Goal: Transaction & Acquisition: Purchase product/service

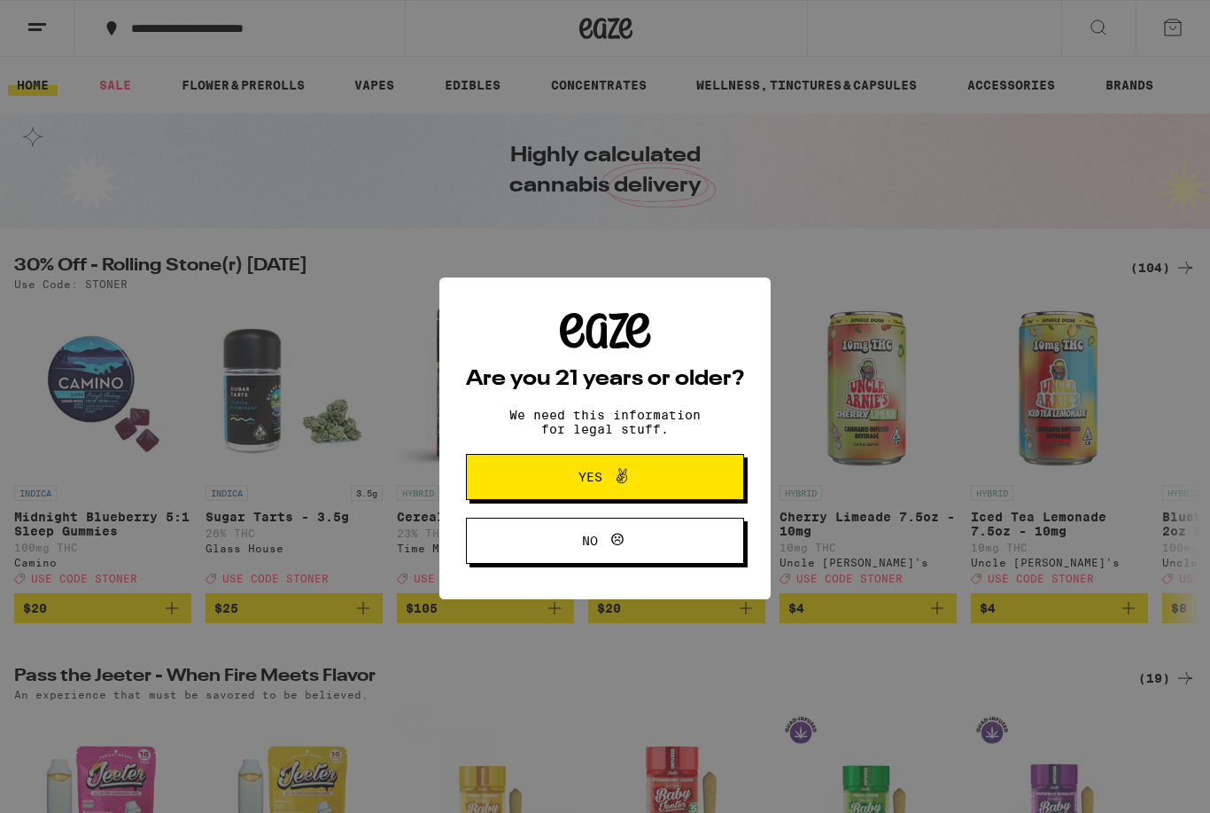
click at [666, 454] on span "Yes" at bounding box center [605, 444] width 135 height 23
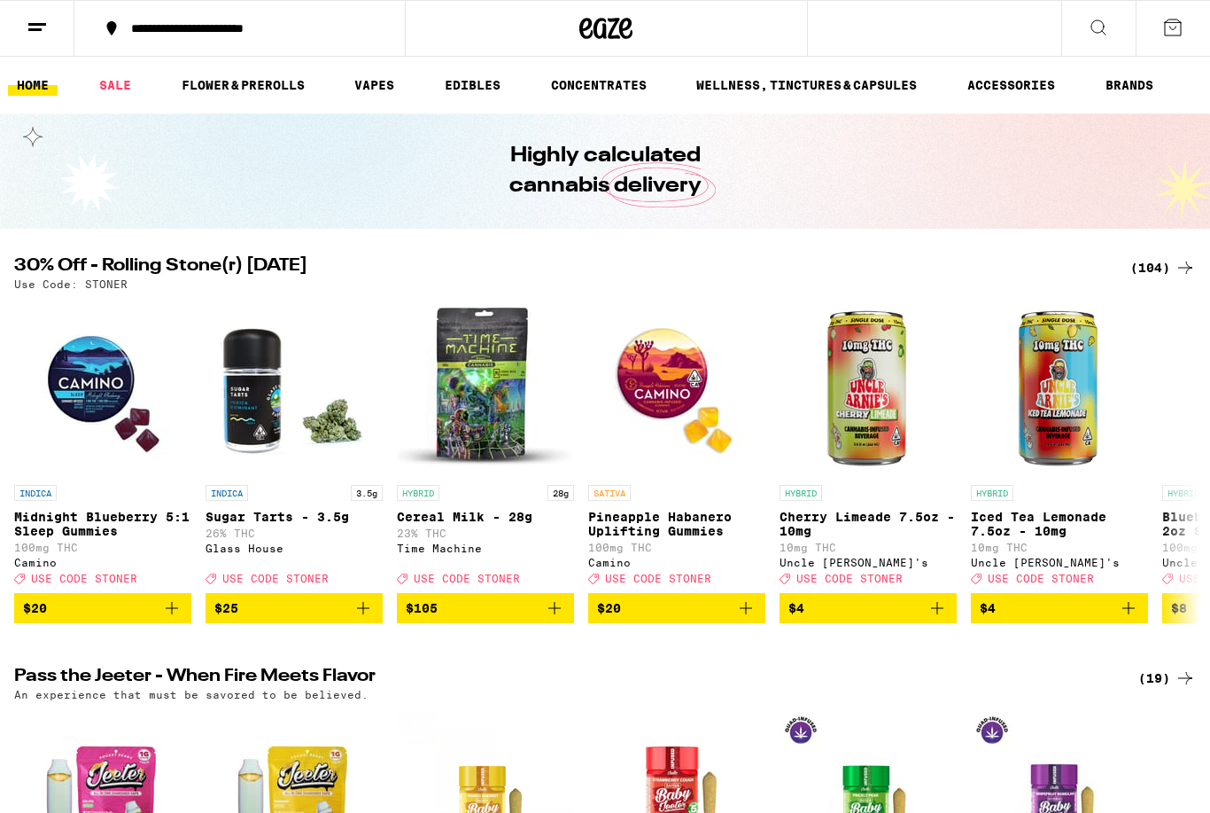
click at [46, 24] on line at bounding box center [37, 24] width 18 height 0
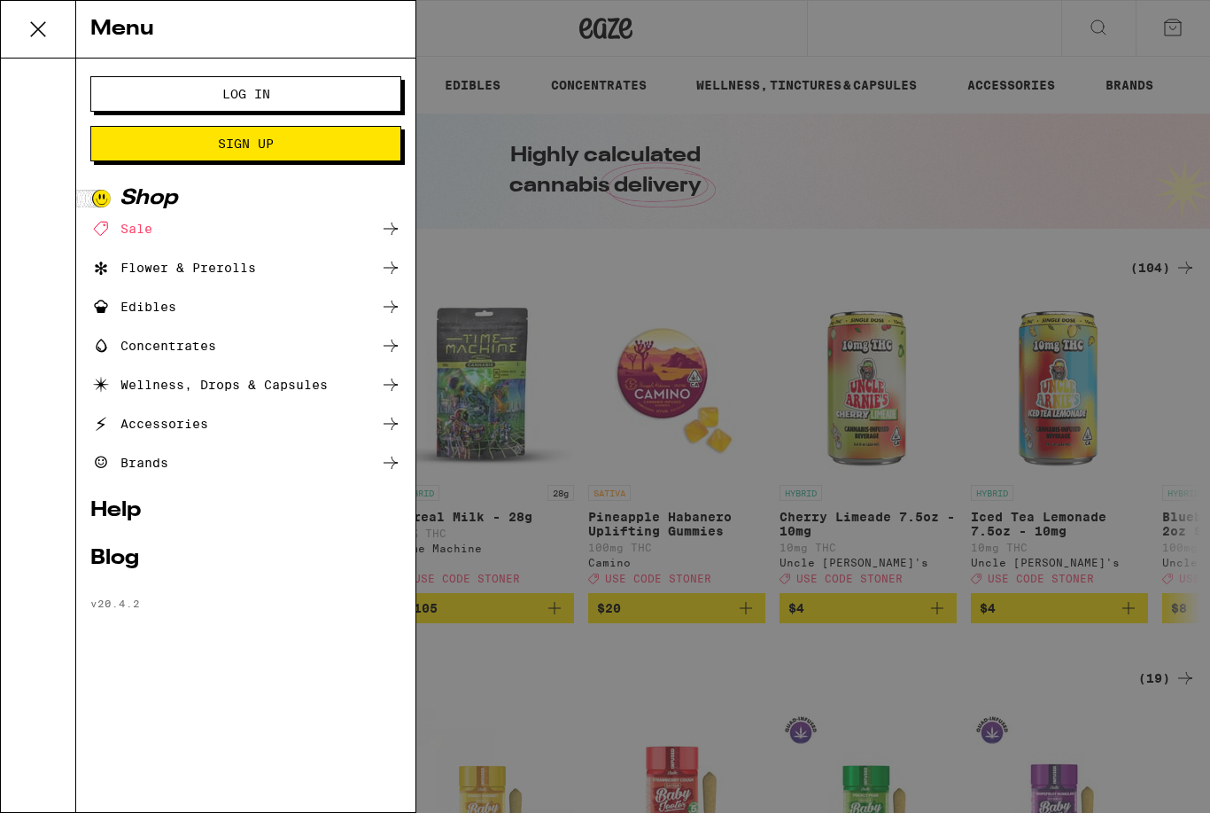
click at [338, 100] on button "Log In" at bounding box center [245, 93] width 311 height 35
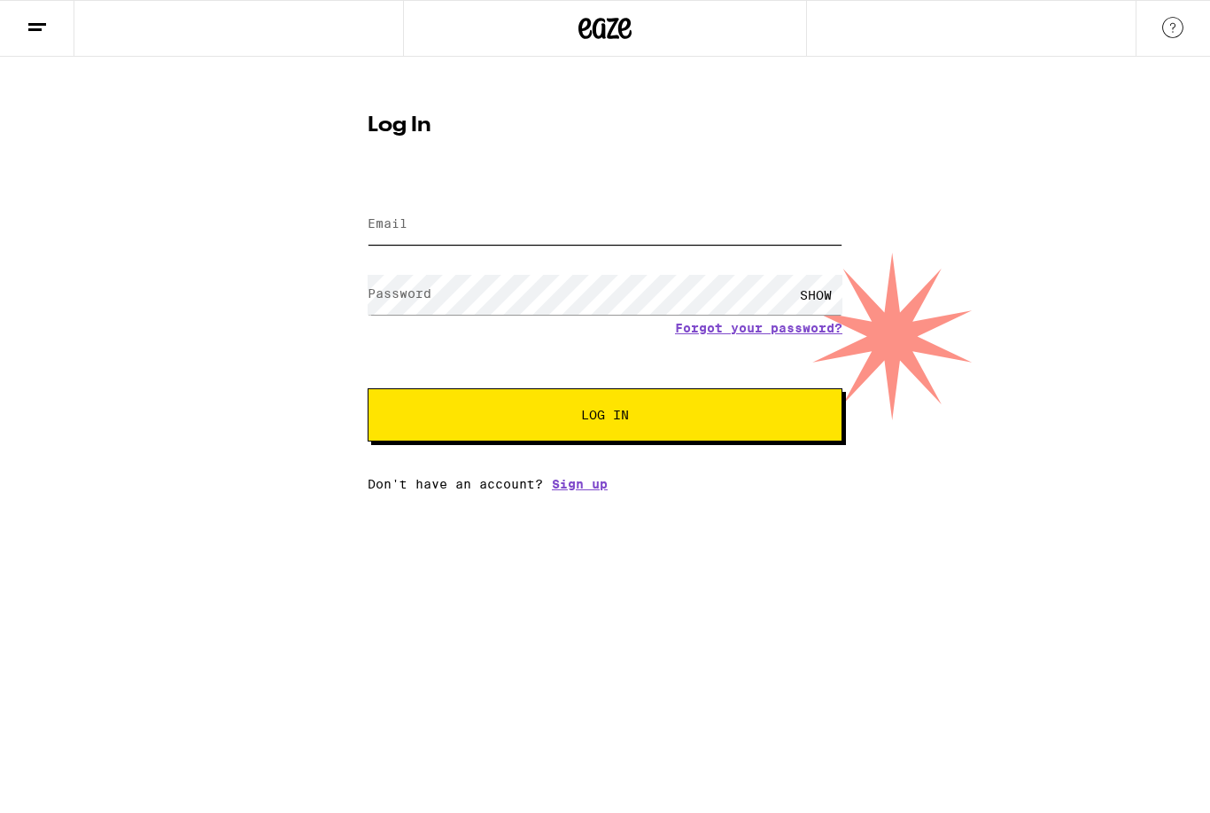
click at [704, 218] on input "Email" at bounding box center [605, 225] width 475 height 40
type input "[PERSON_NAME][EMAIL_ADDRESS][DOMAIN_NAME]"
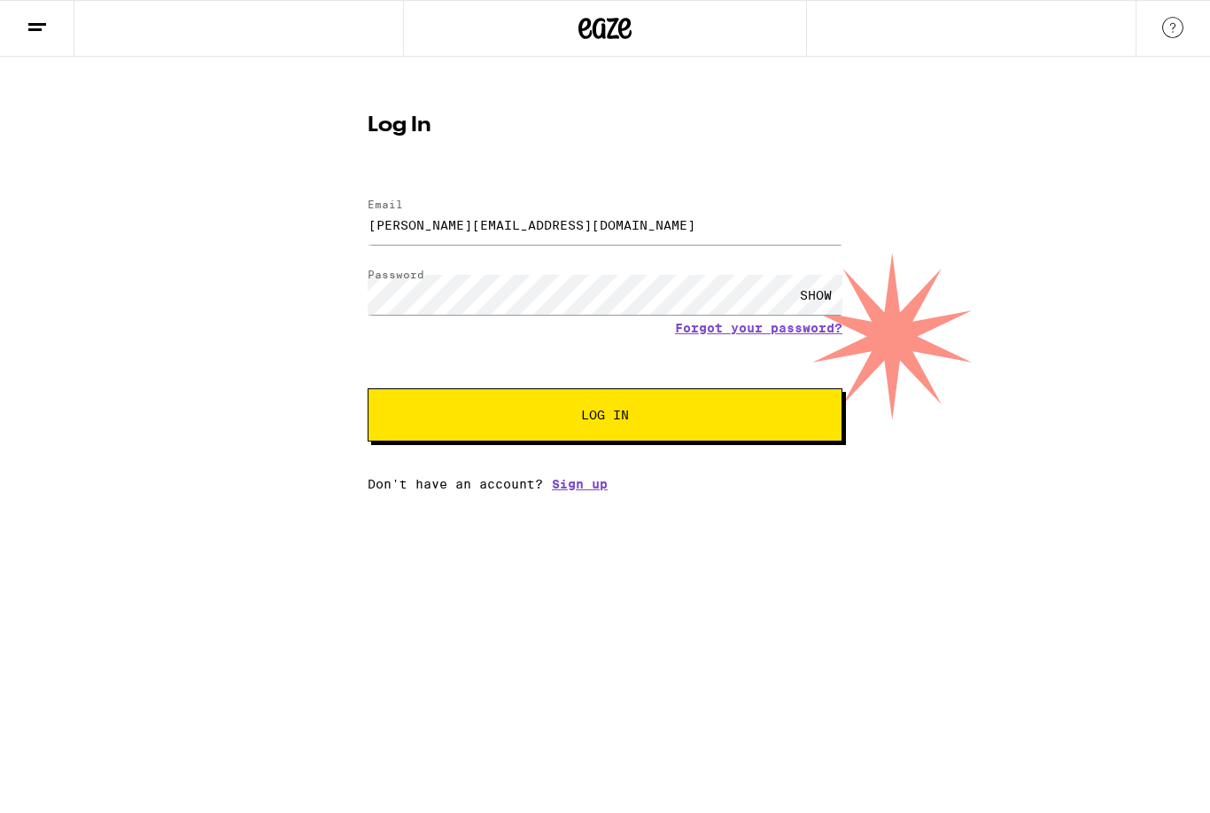
click at [605, 417] on button "Log In" at bounding box center [605, 414] width 475 height 53
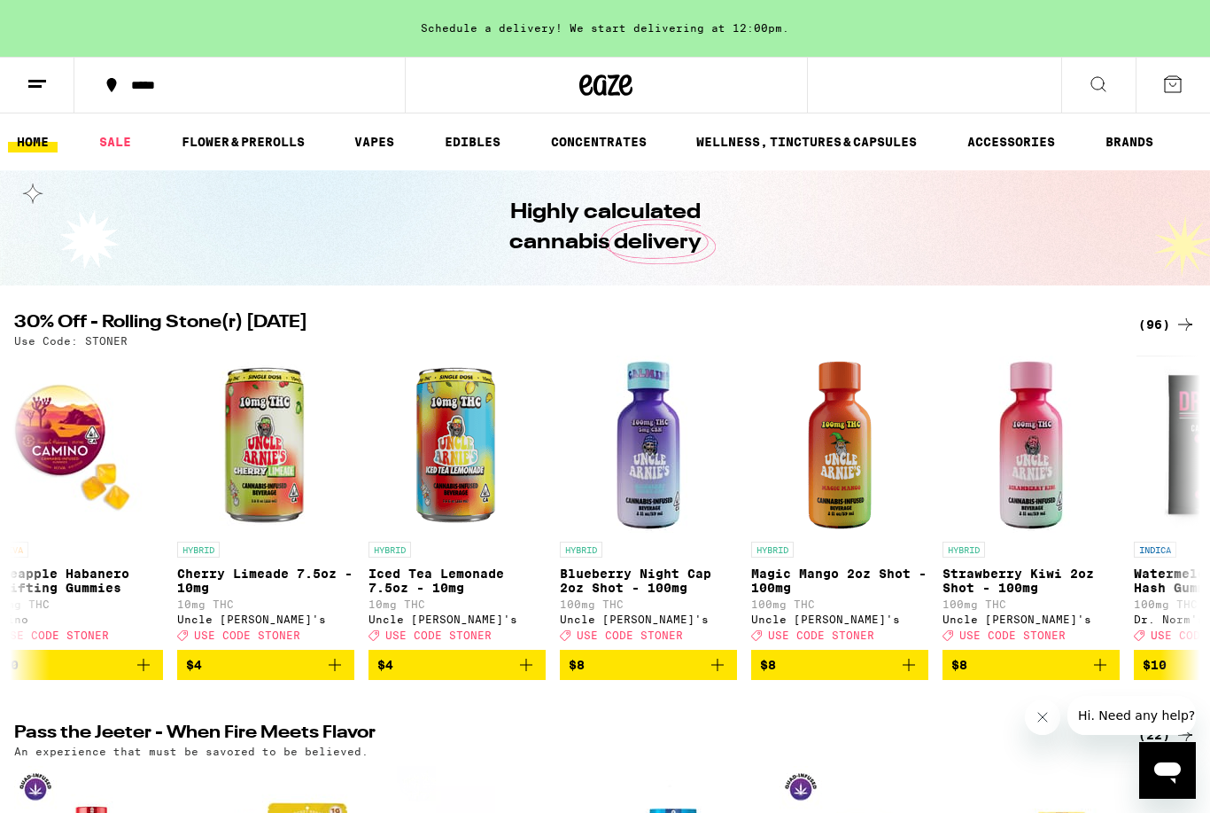
scroll to position [0, 798]
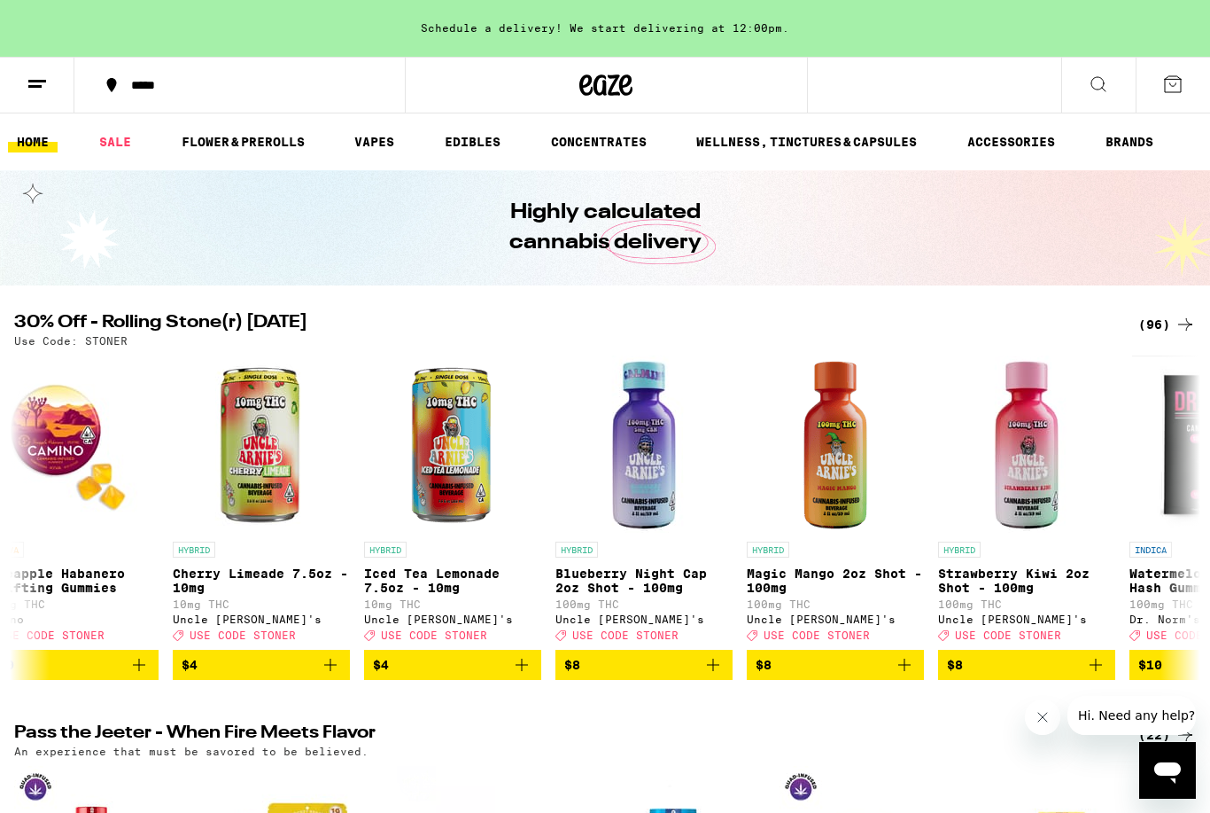
click at [843, 486] on img "Open page for Magic Mango 2oz Shot - 100mg from Uncle Arnie's" at bounding box center [835, 443] width 177 height 177
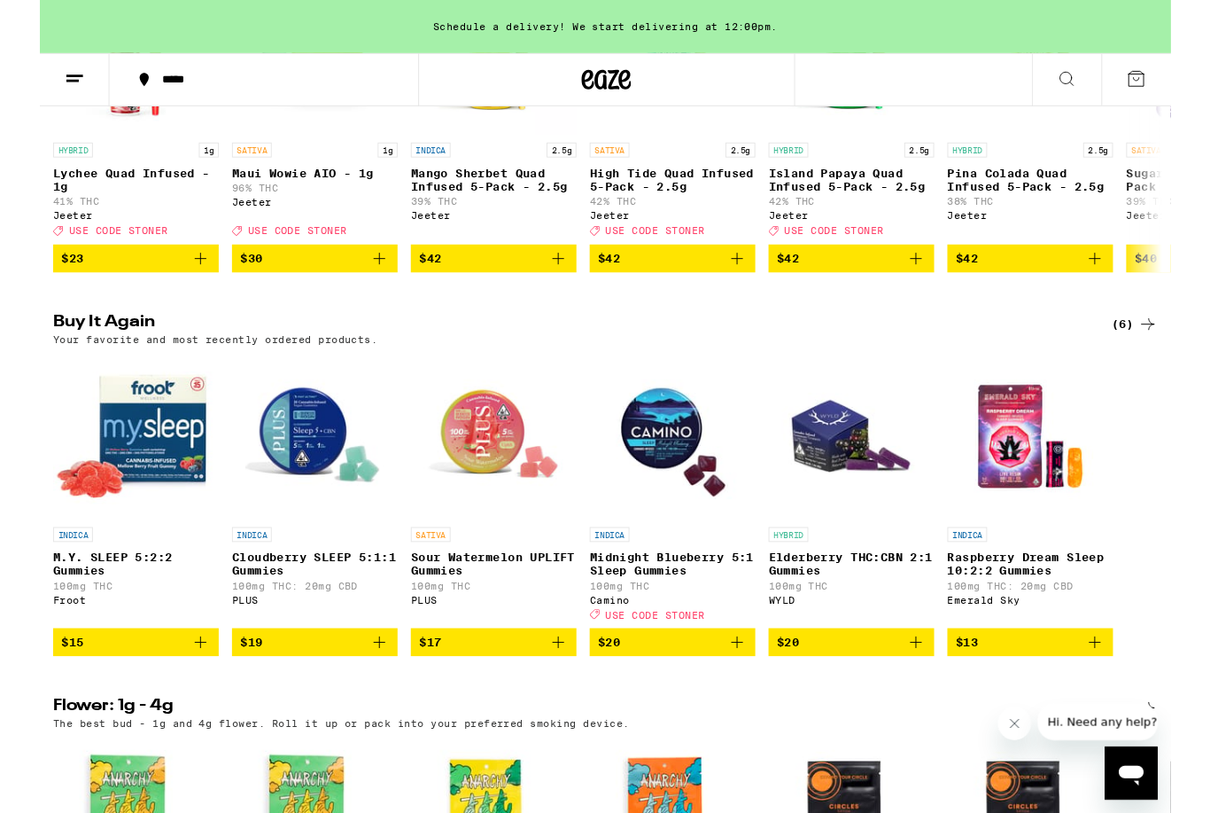
scroll to position [808, 0]
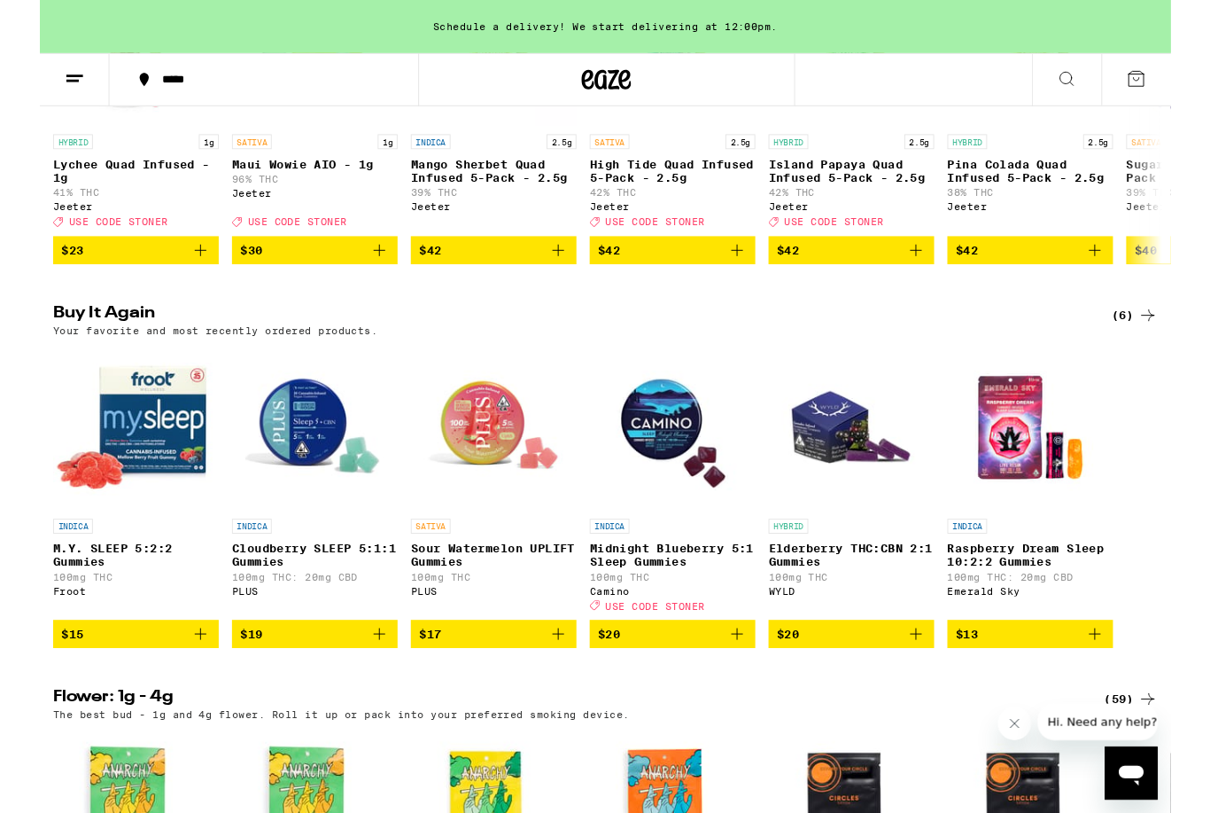
click at [355, 688] on icon "Add to bag" at bounding box center [363, 677] width 21 height 21
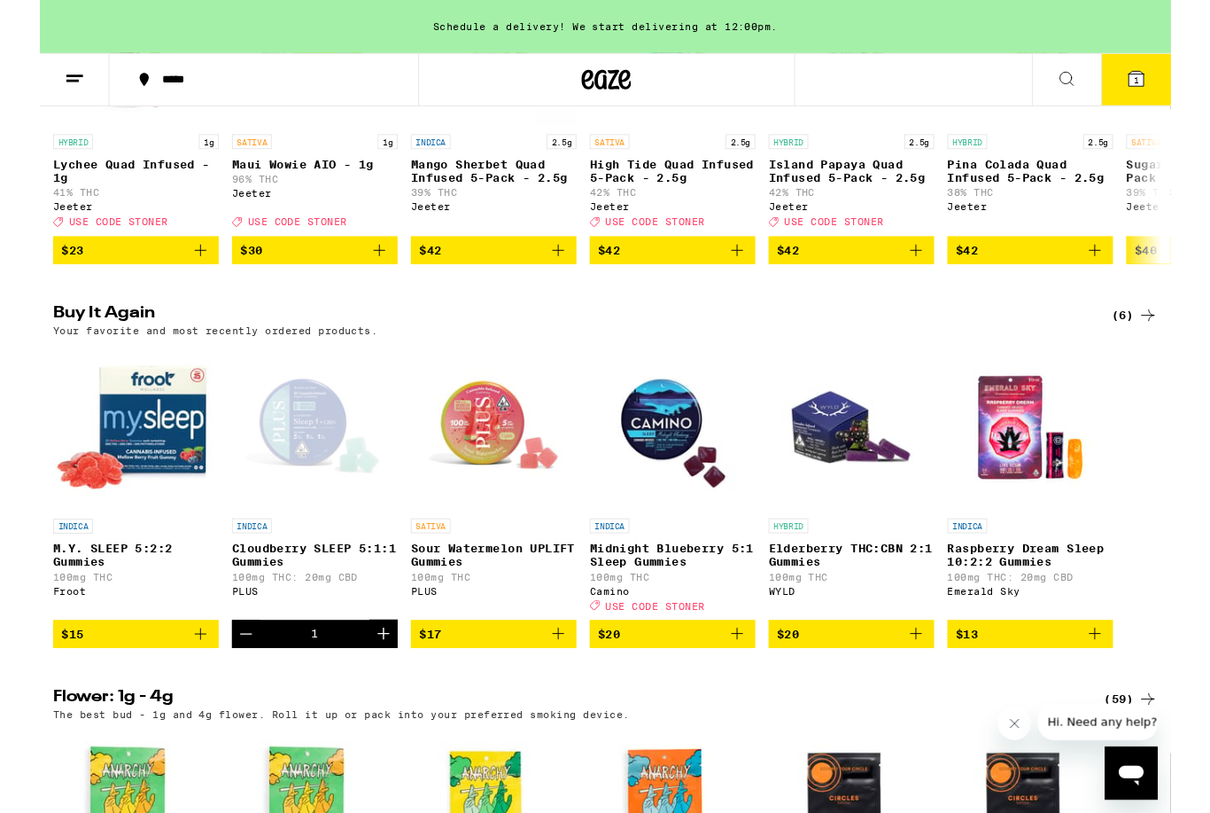
click at [378, 693] on button "Increment" at bounding box center [368, 678] width 30 height 30
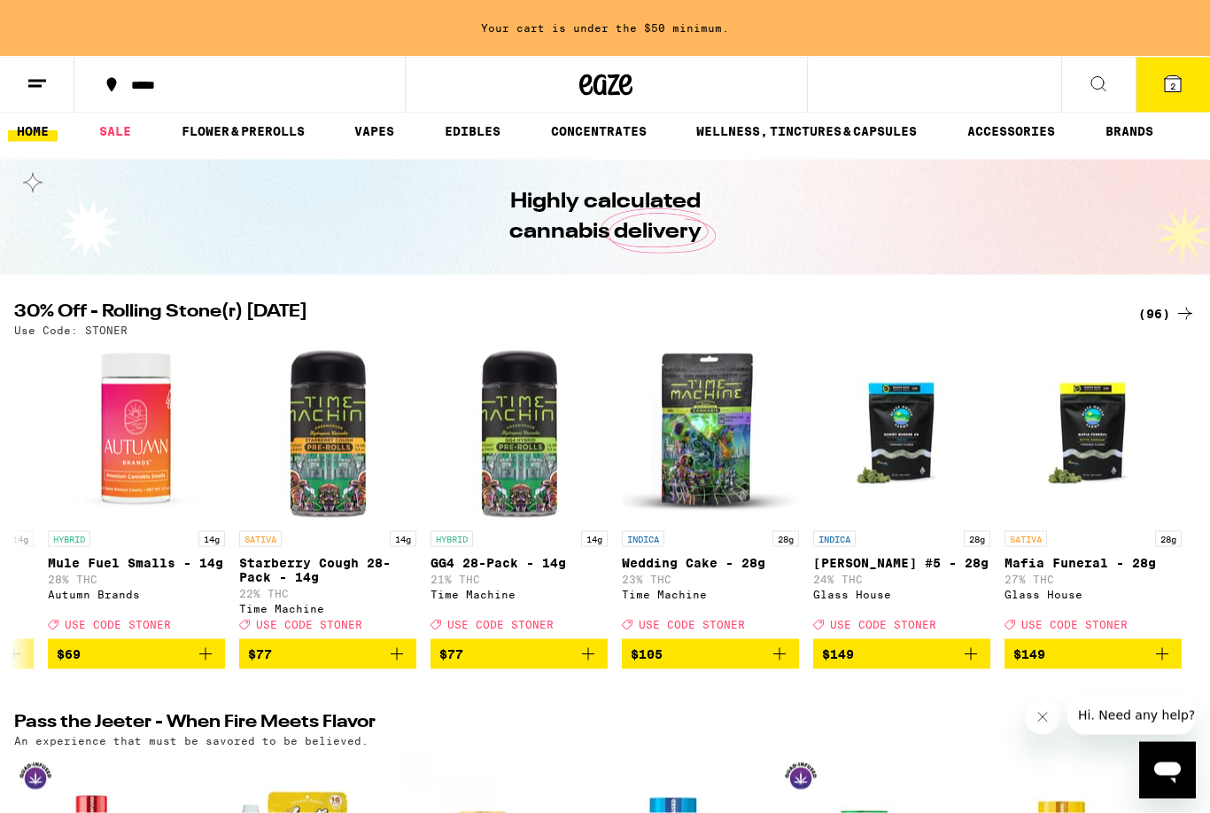
scroll to position [0, 0]
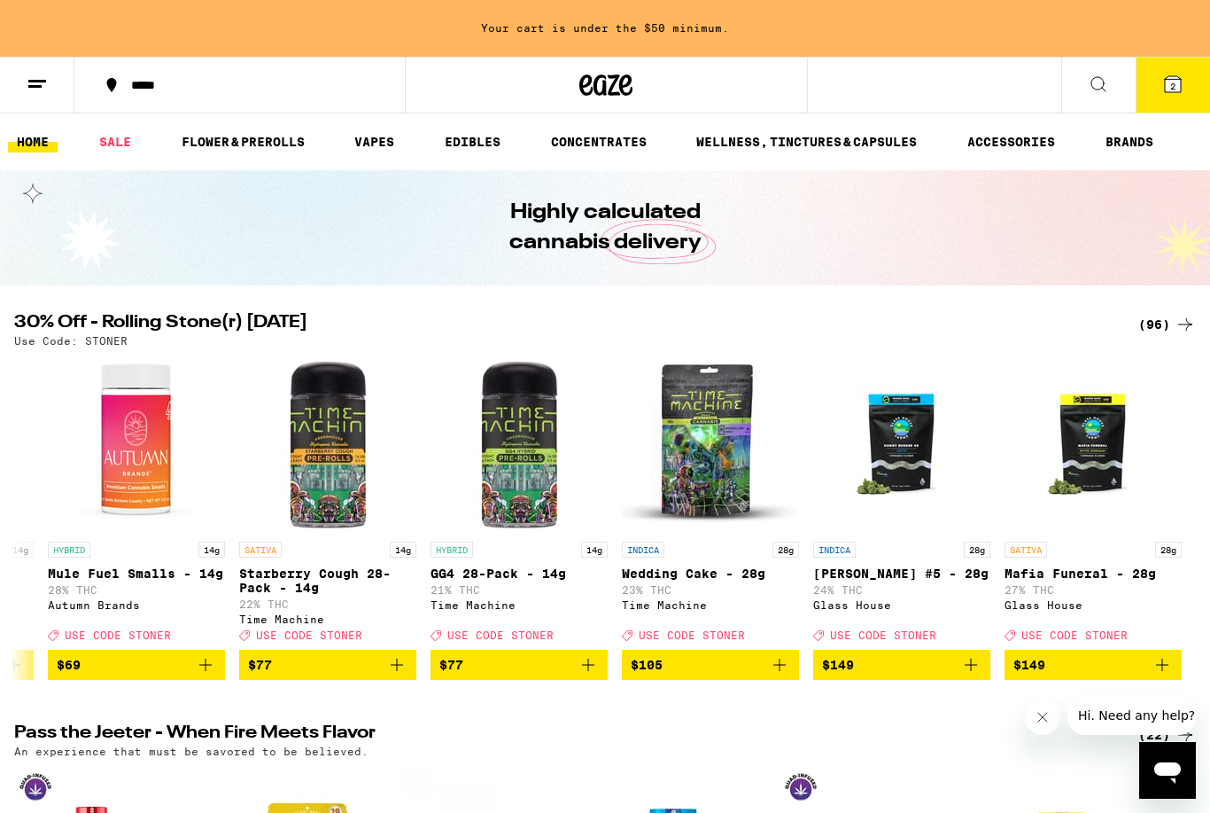
click at [1169, 93] on icon at bounding box center [1173, 84] width 21 height 21
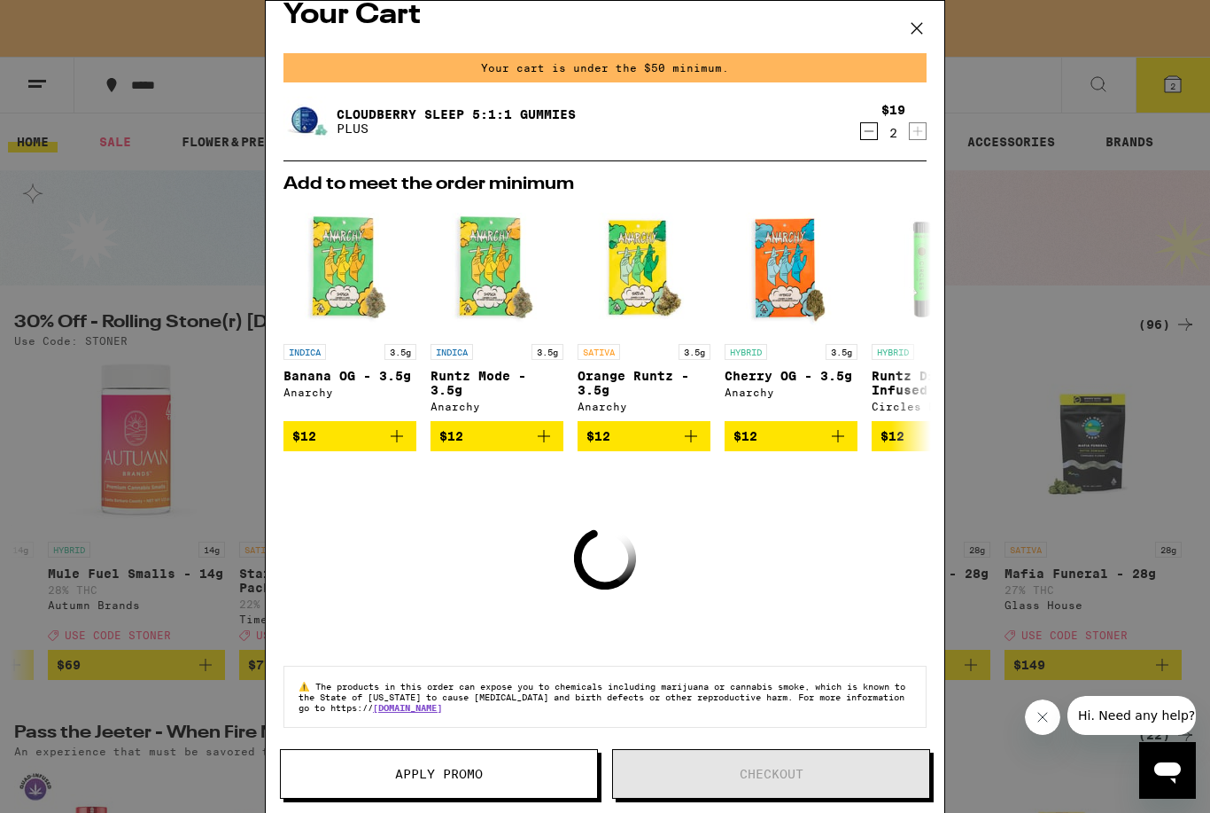
scroll to position [38, 0]
click at [494, 788] on button "Apply Promo" at bounding box center [439, 774] width 318 height 50
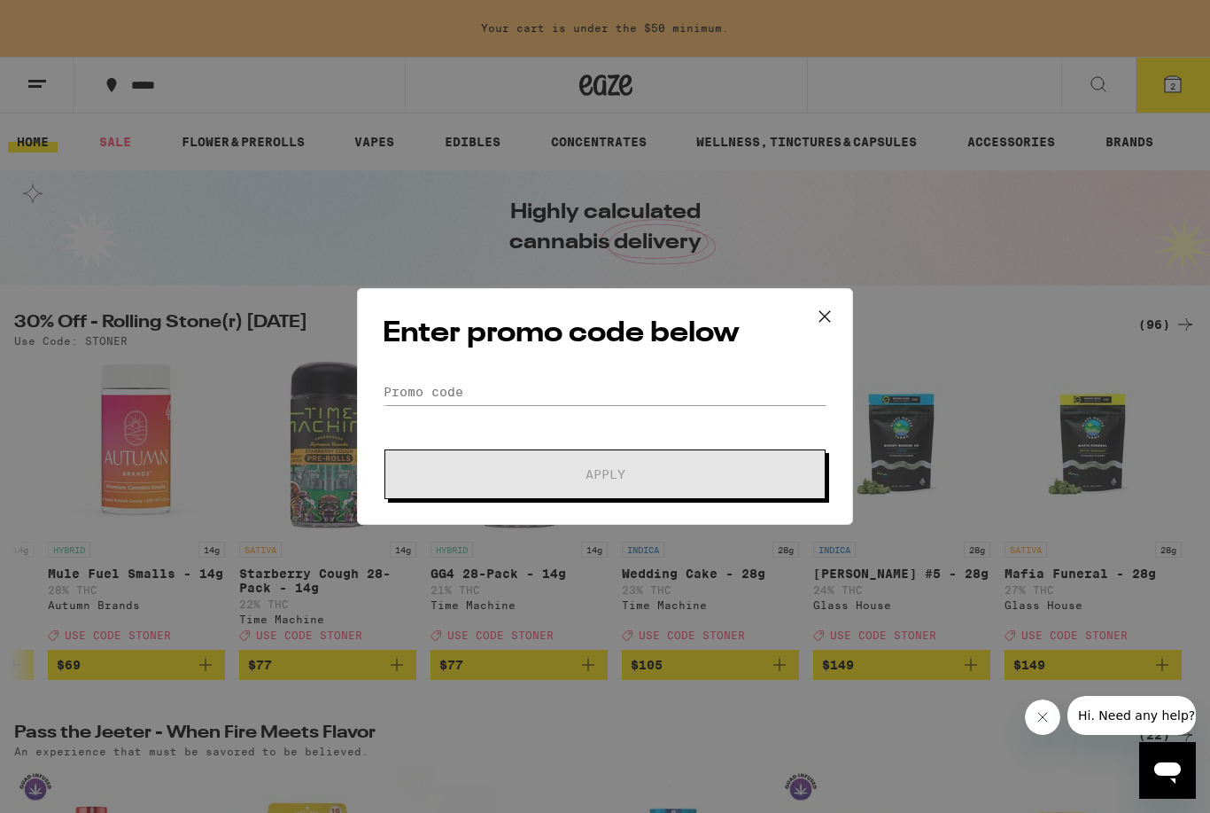
click at [828, 315] on icon at bounding box center [825, 316] width 27 height 27
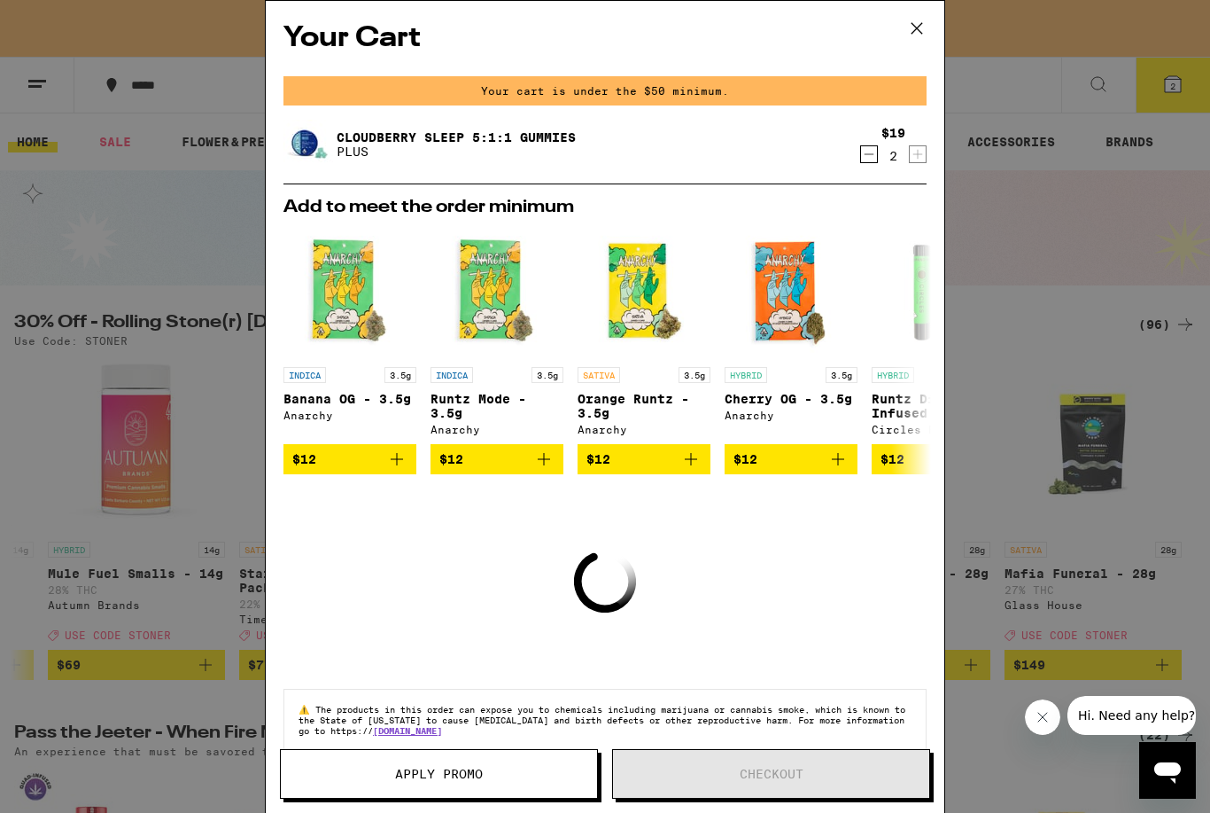
click at [913, 27] on icon at bounding box center [917, 28] width 27 height 27
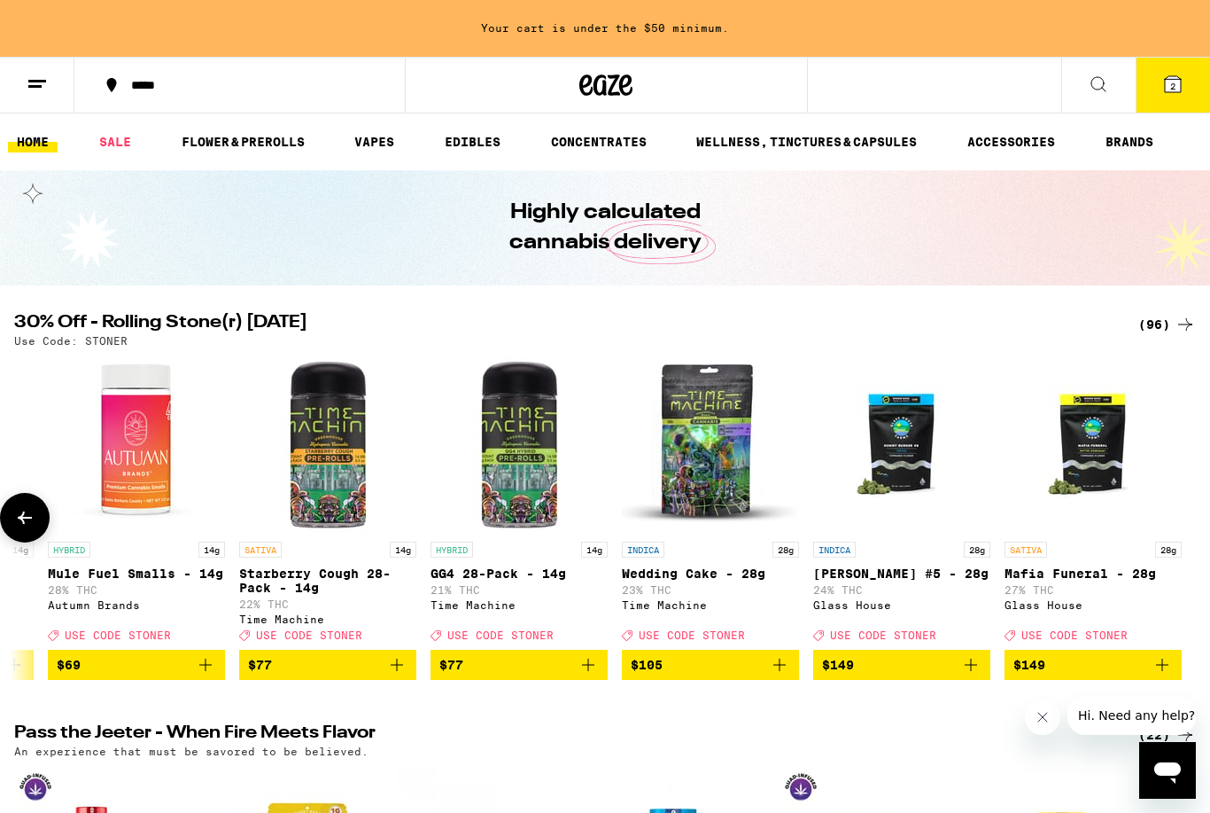
click at [129, 493] on img "Open page for Mule Fuel Smalls - 14g from Autumn Brands" at bounding box center [136, 443] width 177 height 177
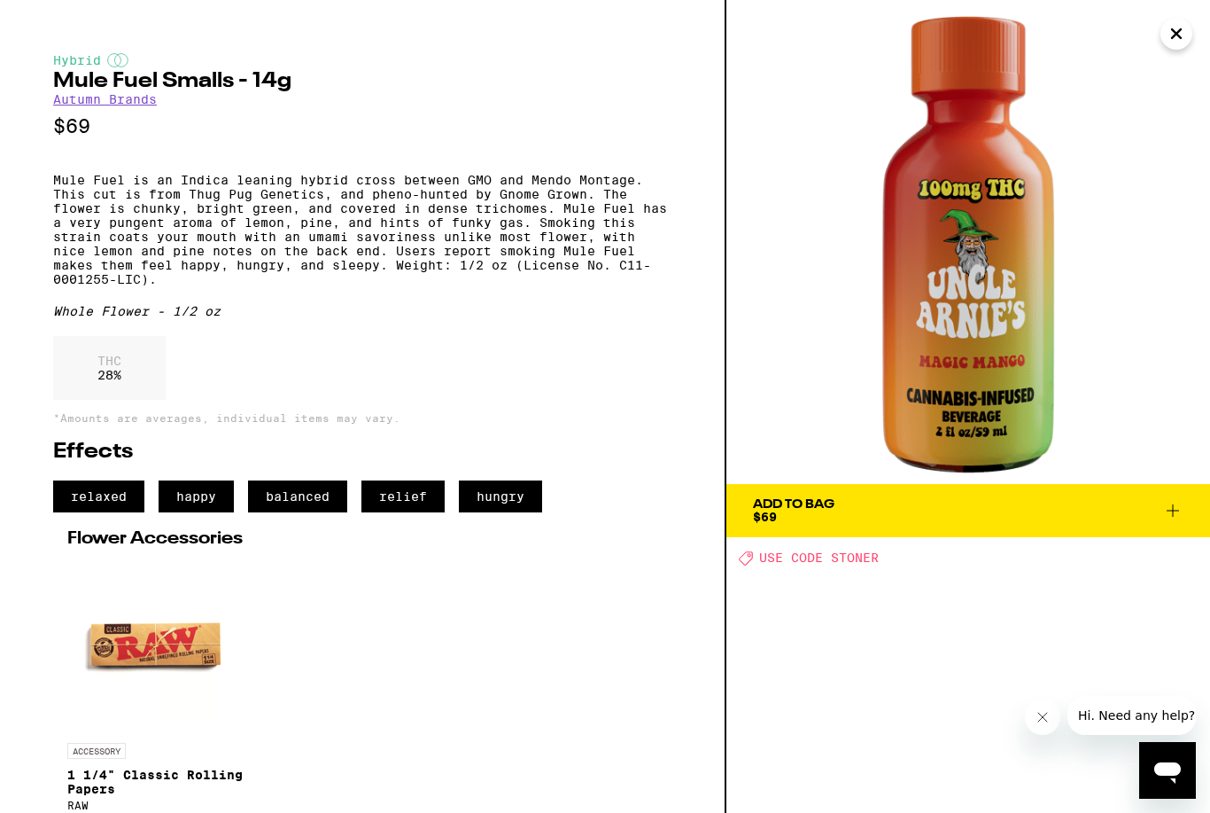
click at [1179, 32] on icon "Close" at bounding box center [1176, 33] width 9 height 9
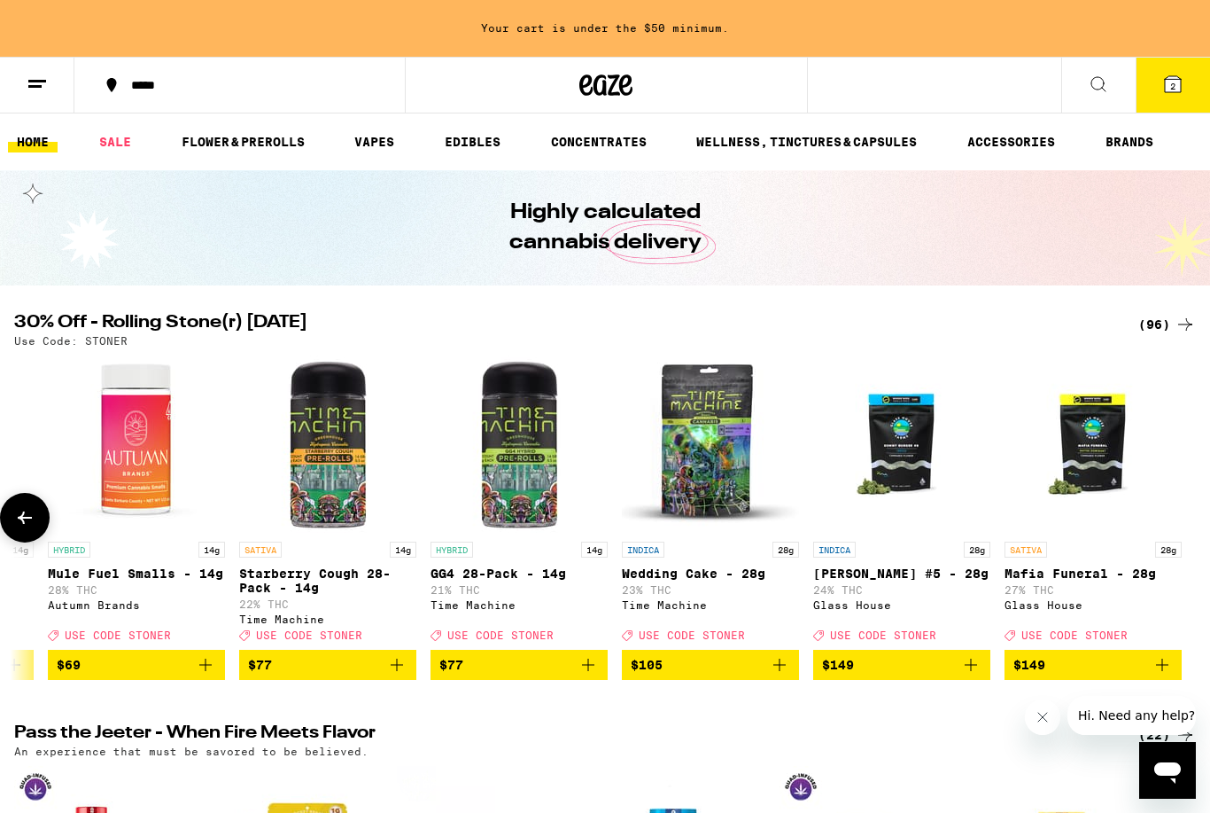
click at [136, 473] on img "Open page for Mule Fuel Smalls - 14g from Autumn Brands" at bounding box center [136, 443] width 177 height 177
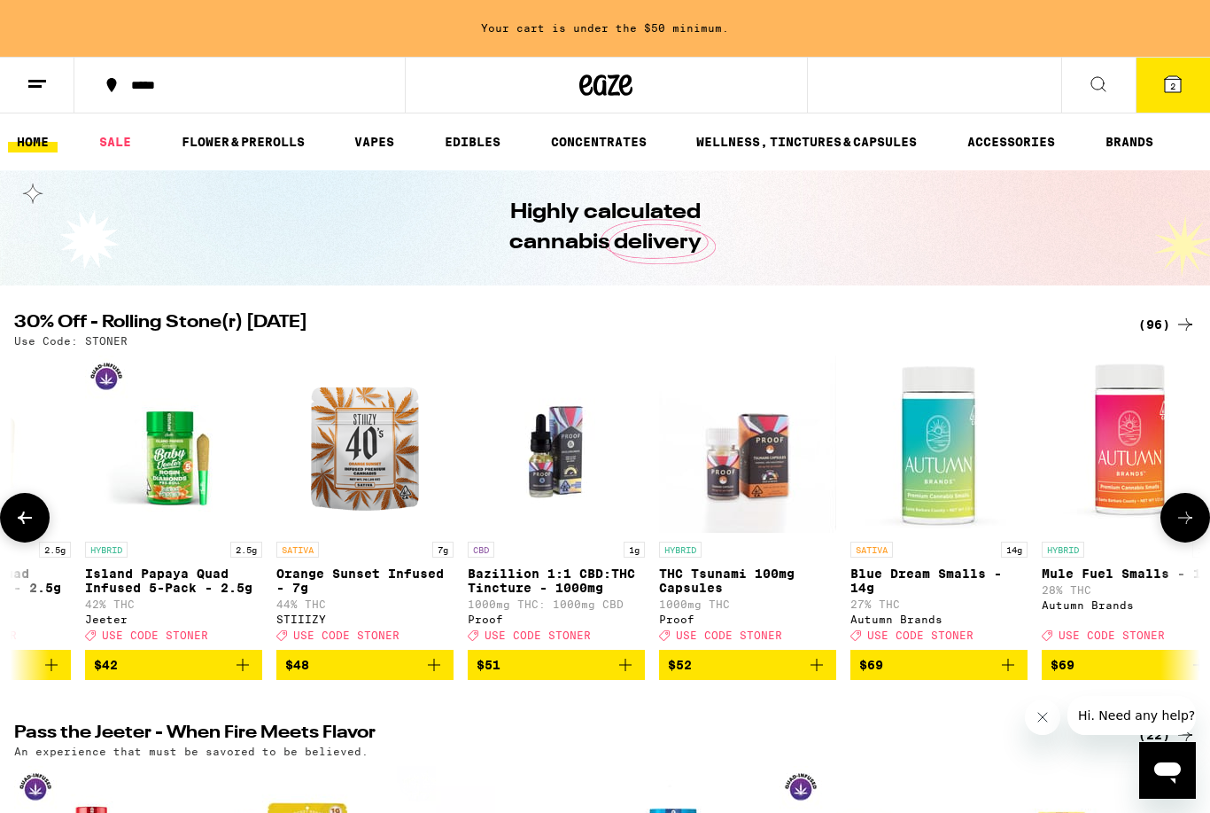
scroll to position [0, 16200]
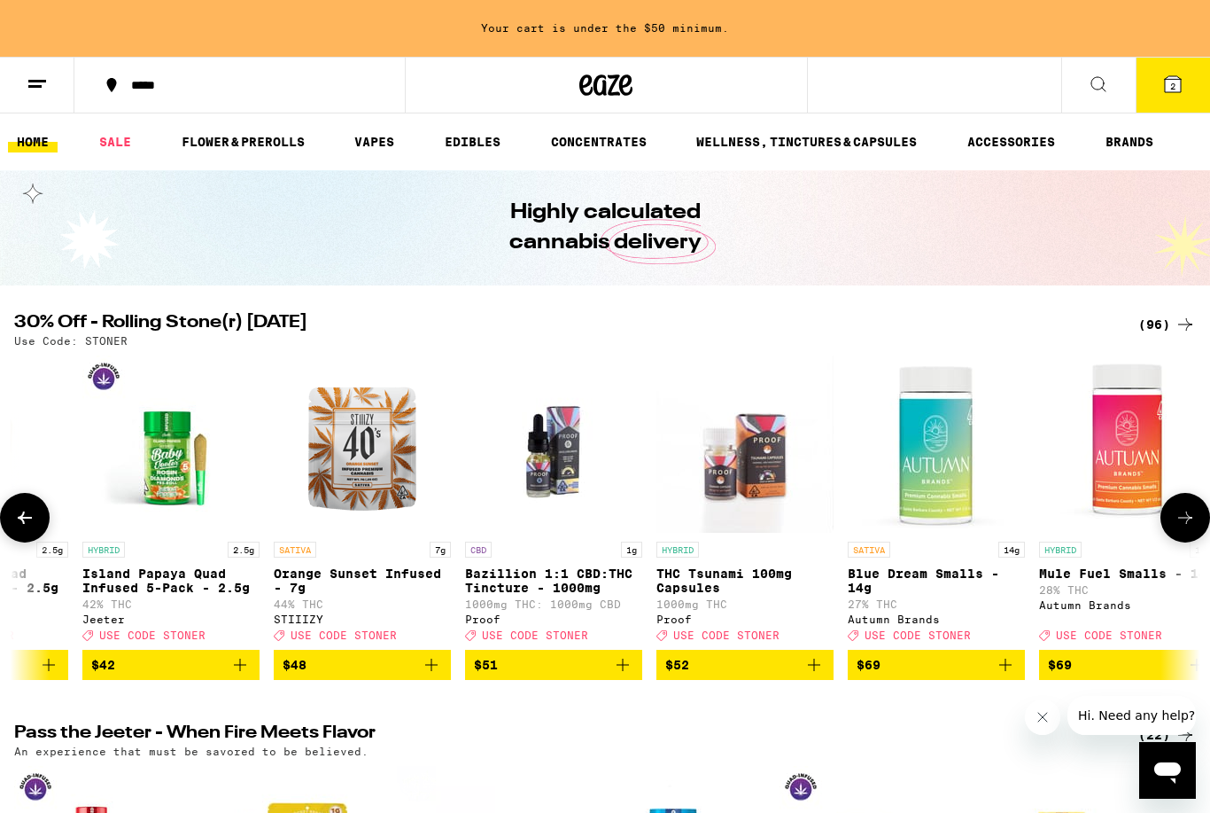
click at [958, 483] on img "Open page for Blue Dream Smalls - 14g from Autumn Brands" at bounding box center [936, 443] width 177 height 177
click at [949, 478] on img "Open page for Blue Dream Smalls - 14g from Autumn Brands" at bounding box center [936, 443] width 177 height 177
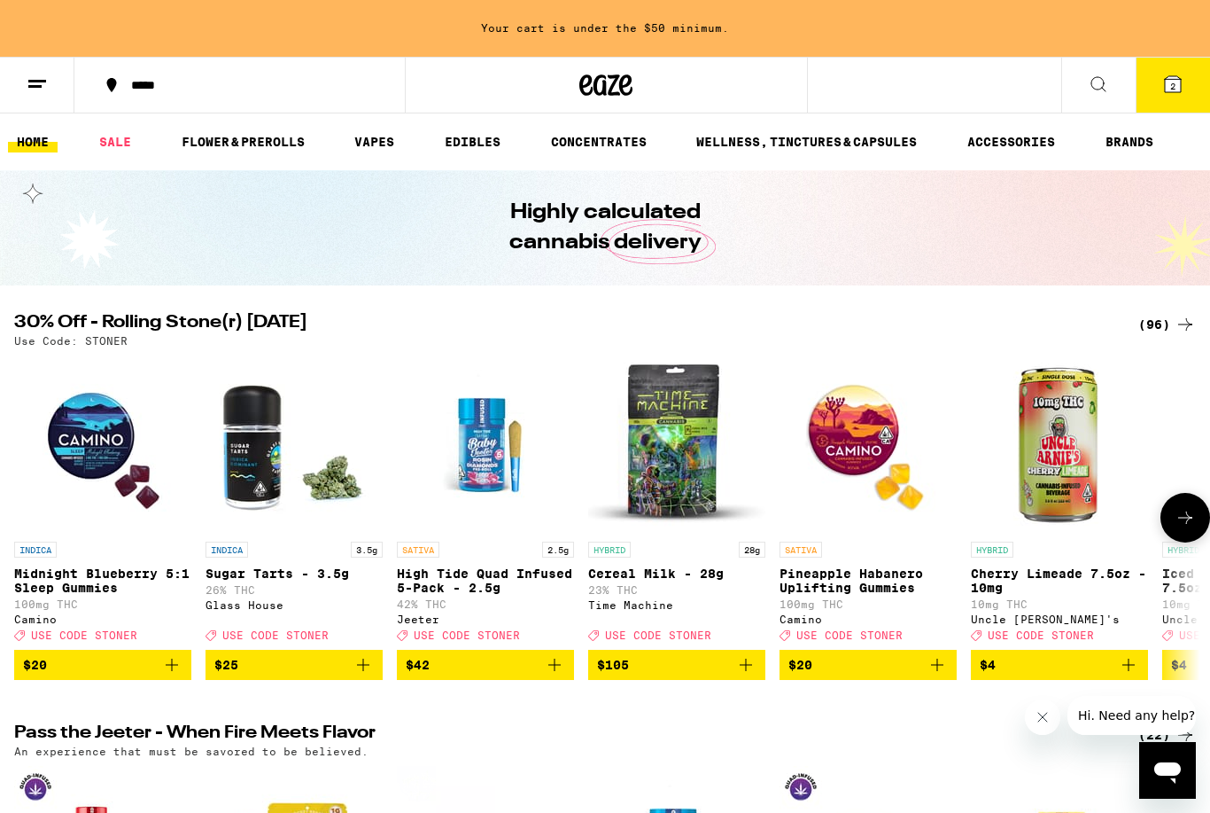
click at [889, 460] on img "Open page for Pineapple Habanero Uplifting Gummies from Camino" at bounding box center [868, 443] width 177 height 177
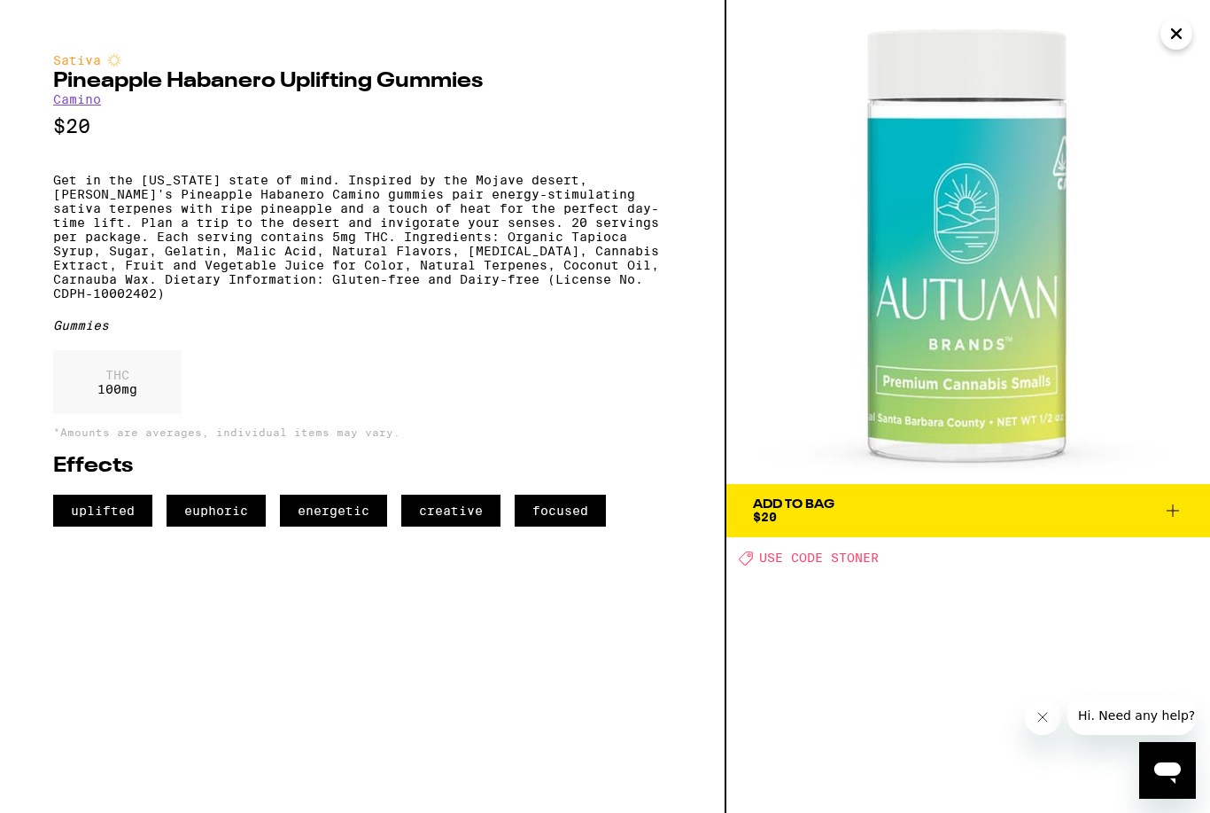
click at [1179, 25] on icon "Close" at bounding box center [1176, 33] width 21 height 27
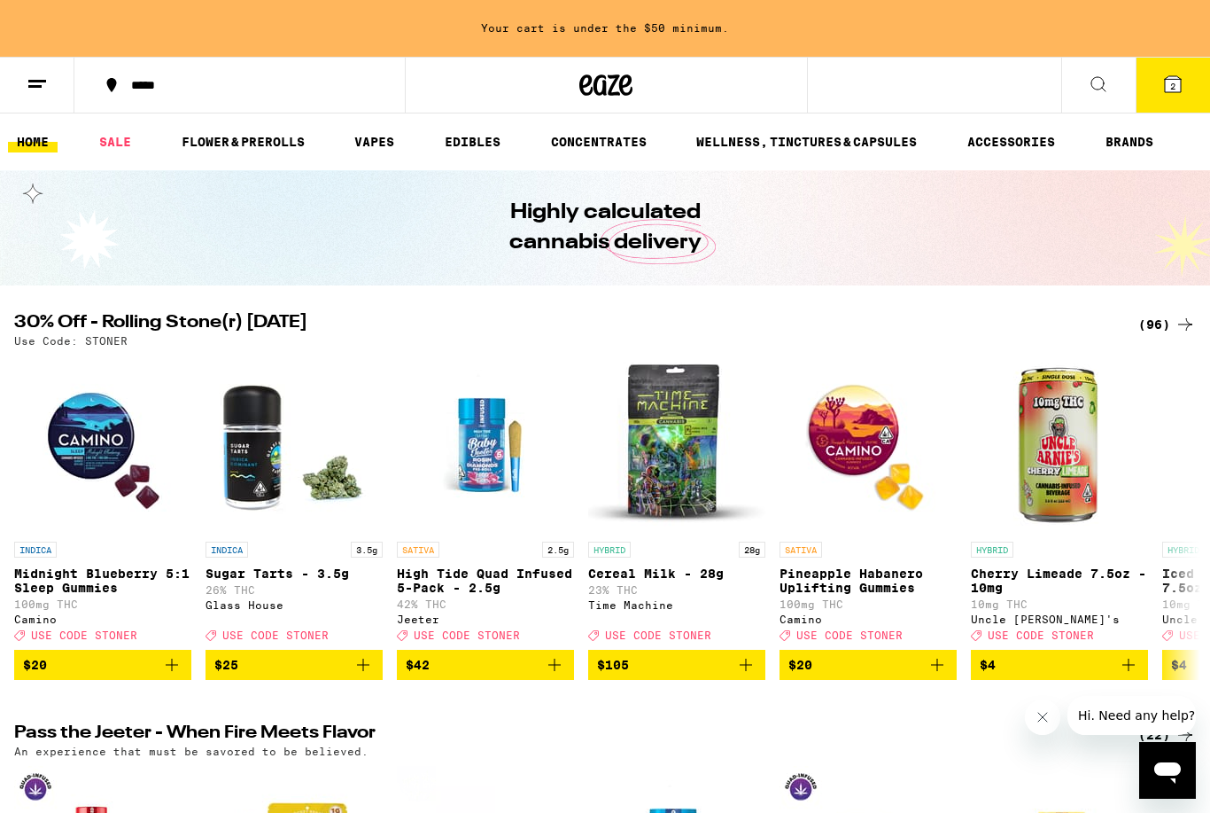
click at [922, 675] on span "$20" at bounding box center [868, 664] width 159 height 21
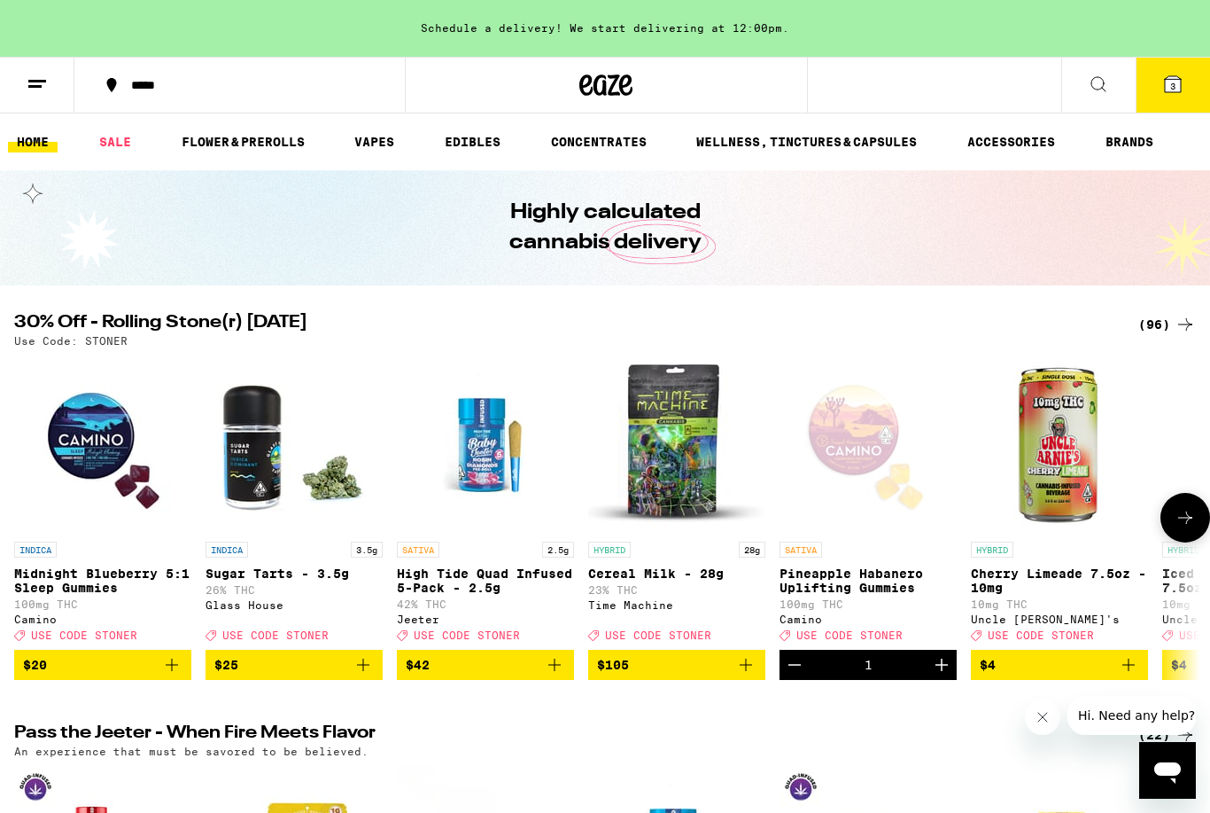
click at [1174, 85] on span "3" at bounding box center [1173, 86] width 5 height 11
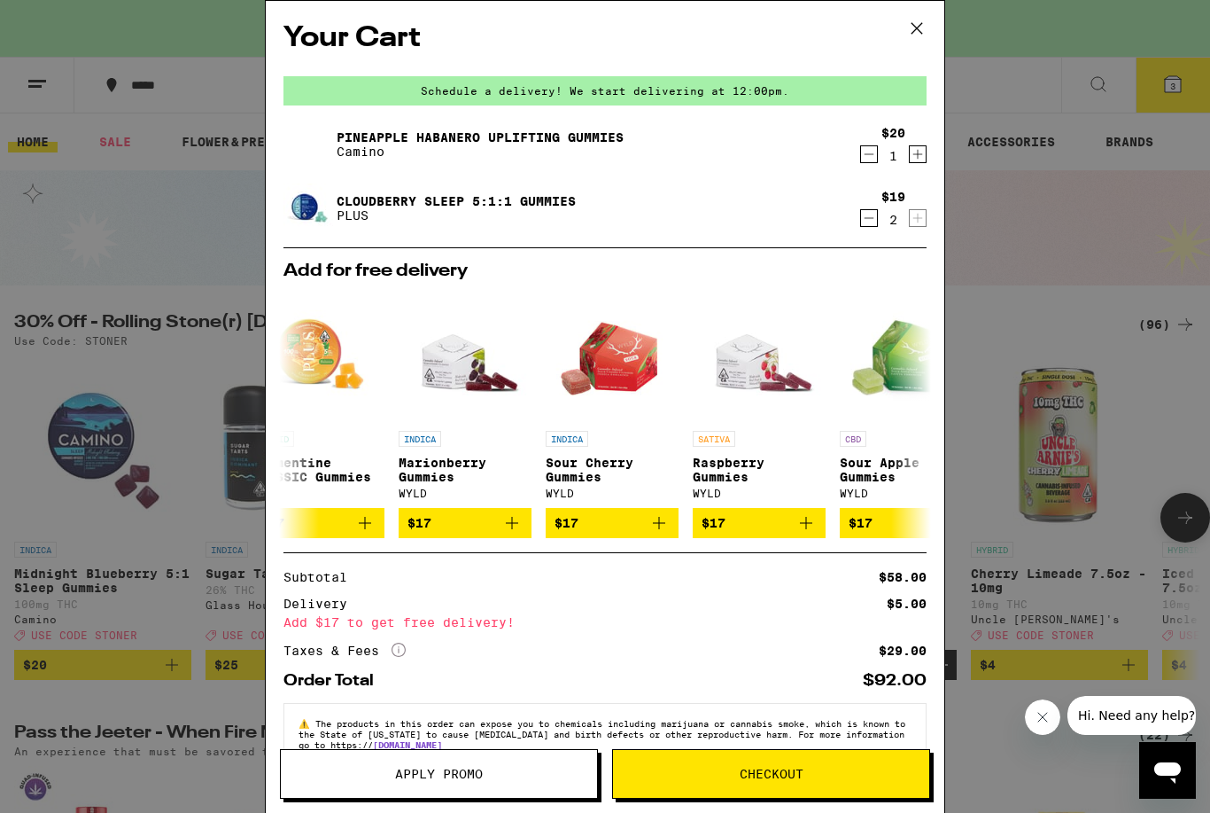
scroll to position [0, 328]
click at [525, 775] on span "Apply Promo" at bounding box center [439, 773] width 316 height 12
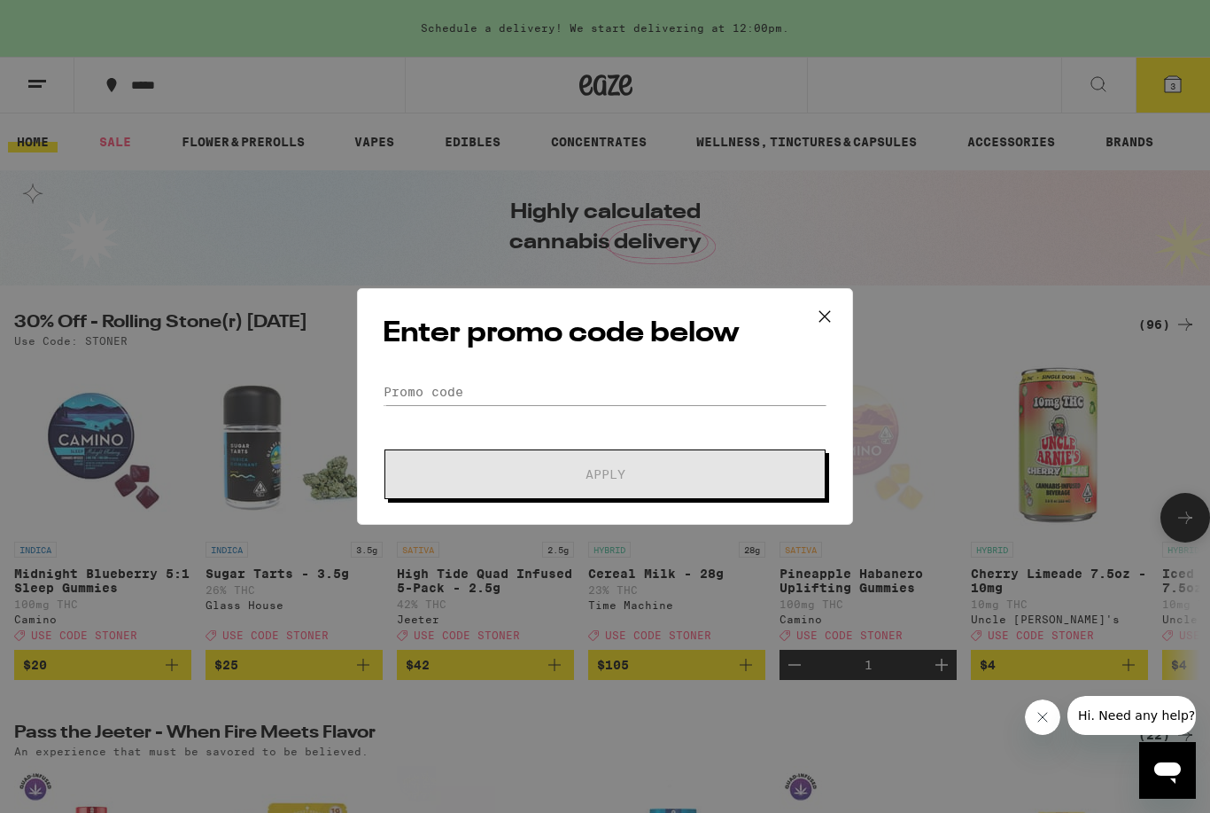
click at [835, 311] on icon at bounding box center [825, 316] width 27 height 27
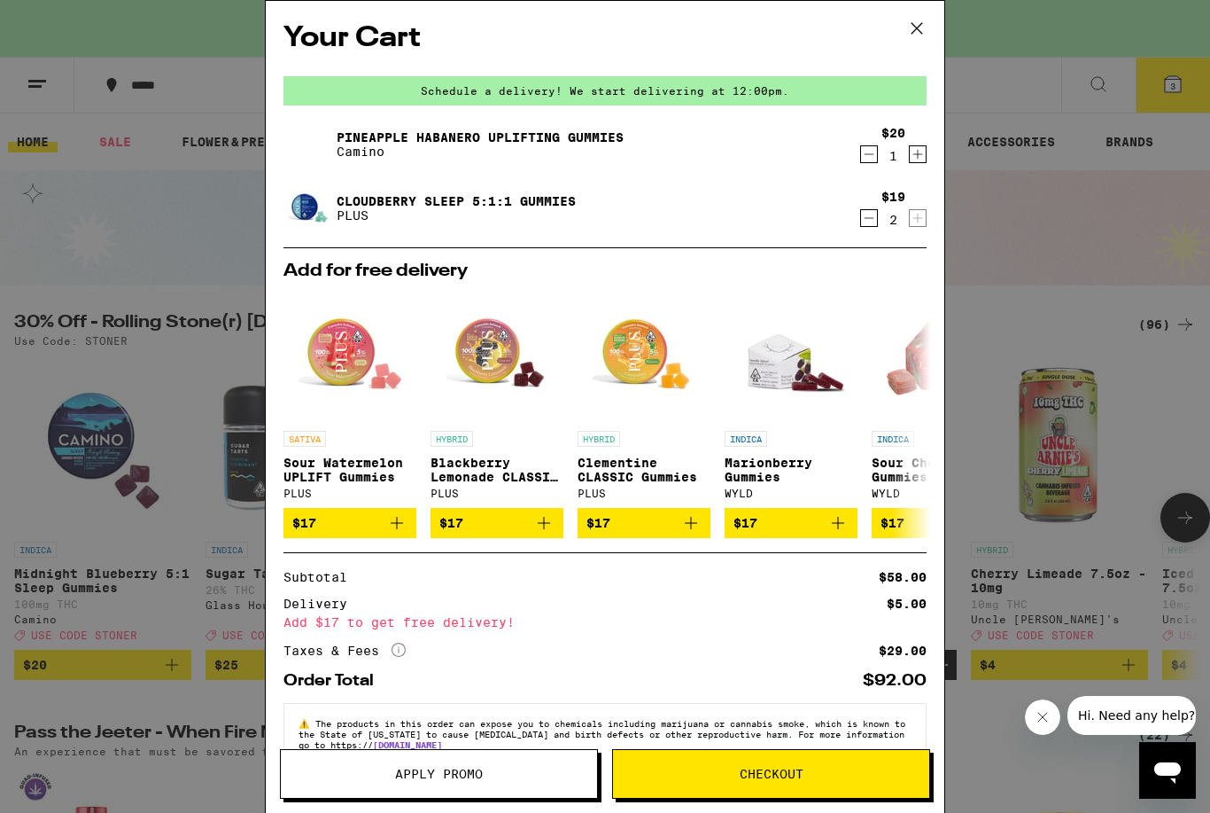
click at [928, 27] on icon at bounding box center [917, 28] width 27 height 27
